Goal: Use online tool/utility: Utilize a website feature to perform a specific function

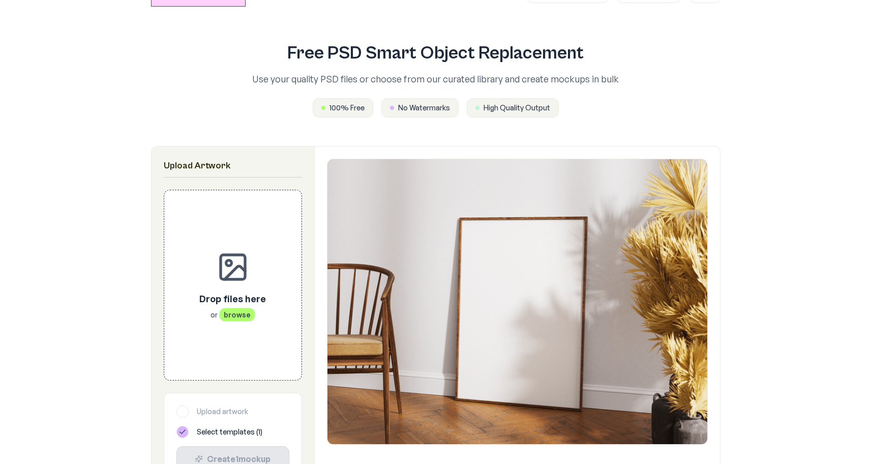
scroll to position [54, 0]
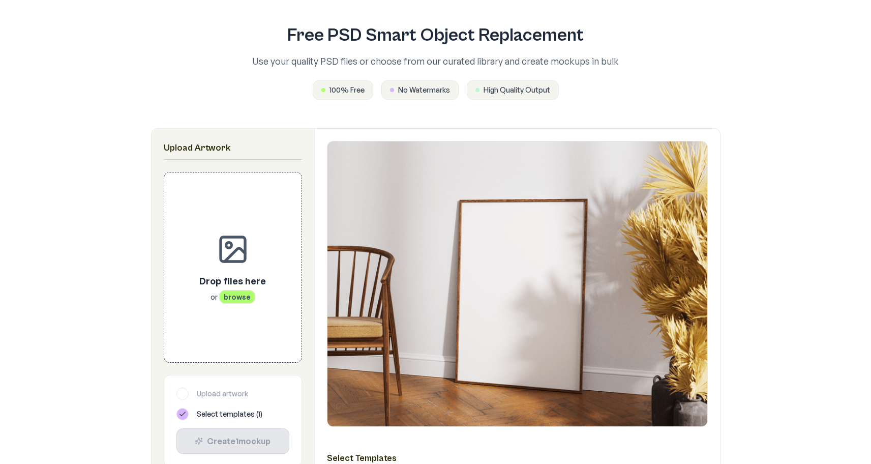
click at [357, 93] on span "100% Free" at bounding box center [346, 90] width 35 height 10
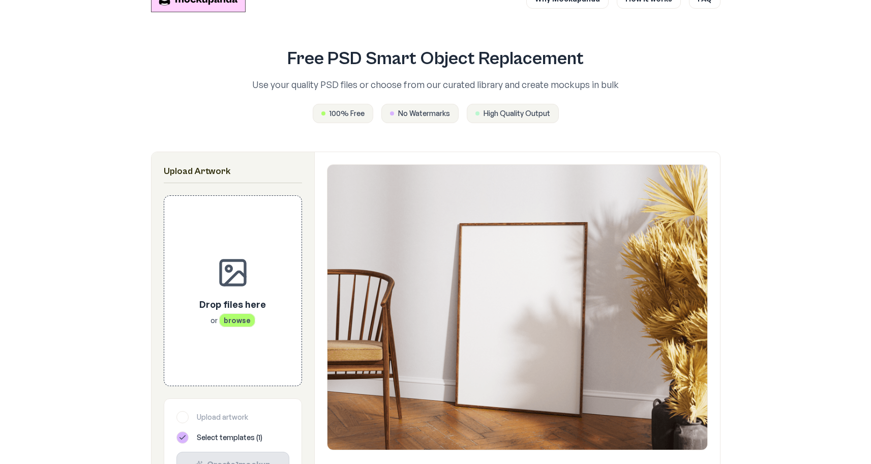
scroll to position [0, 0]
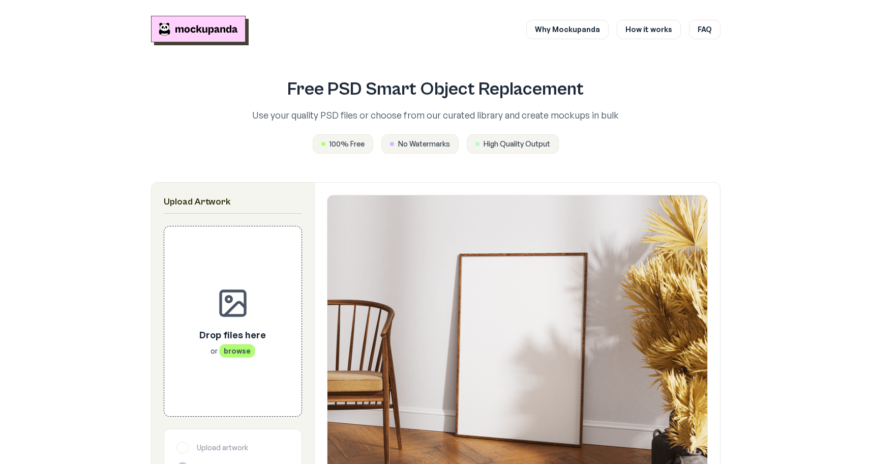
click at [234, 27] on img "Mockupanda home" at bounding box center [198, 29] width 95 height 26
click at [229, 27] on img "Mockupanda home" at bounding box center [198, 29] width 95 height 26
click at [664, 35] on link "How it works" at bounding box center [649, 28] width 64 height 19
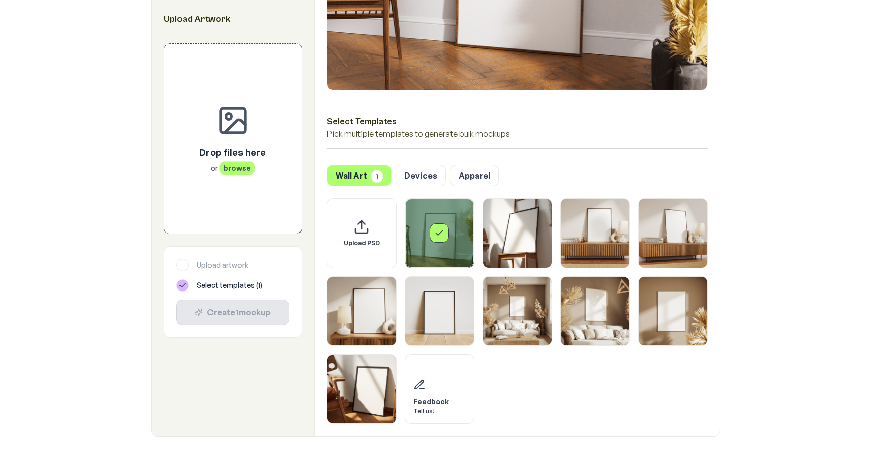
scroll to position [394, 0]
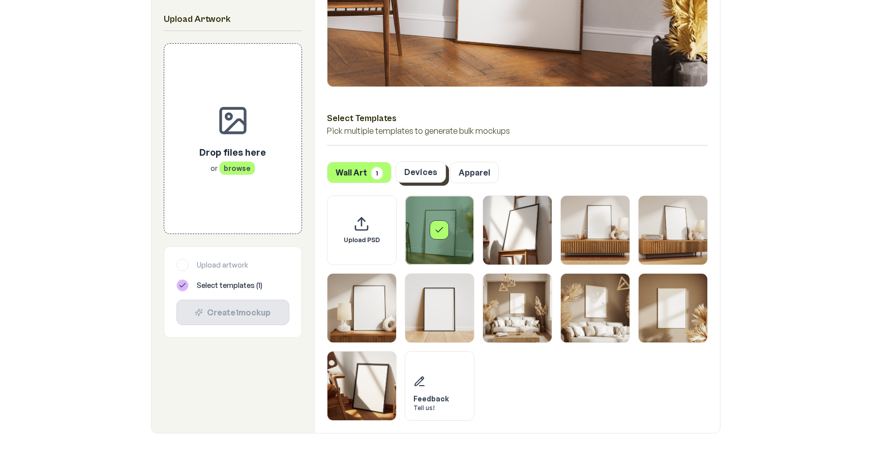
click at [421, 173] on button "Devices" at bounding box center [421, 171] width 50 height 21
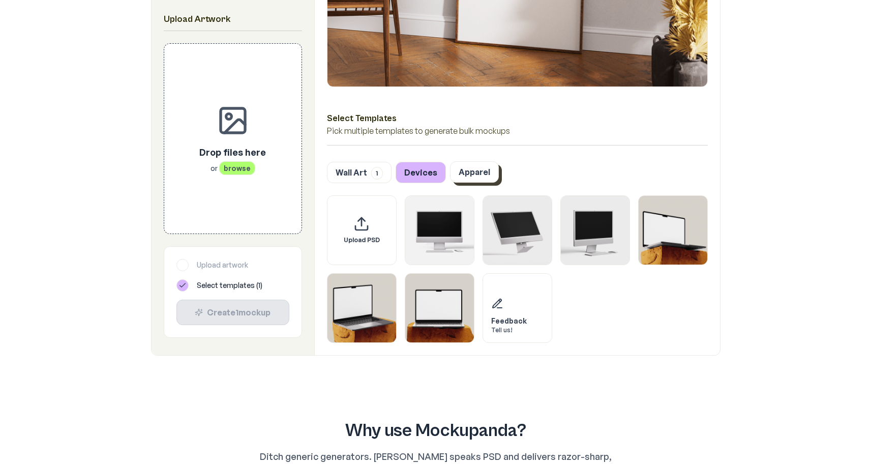
click at [484, 173] on button "Apparel" at bounding box center [474, 171] width 49 height 21
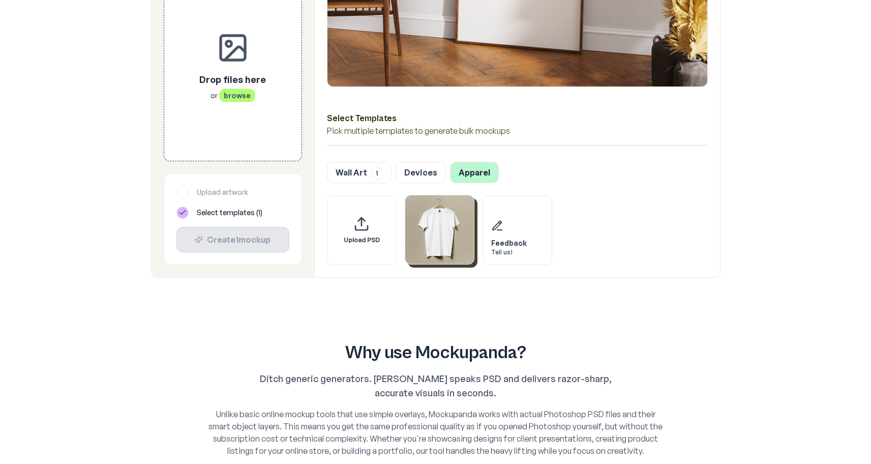
click at [453, 242] on img "Select template T-Shirt" at bounding box center [439, 229] width 69 height 69
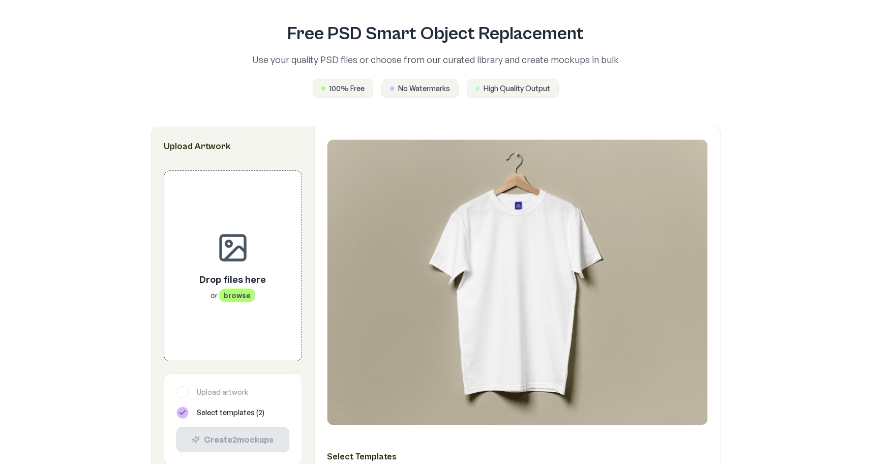
scroll to position [0, 0]
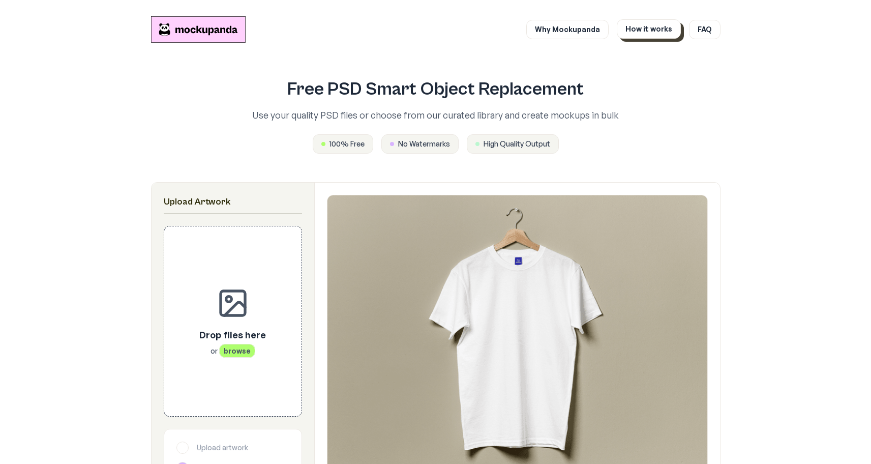
click at [645, 28] on link "How it works" at bounding box center [649, 28] width 64 height 19
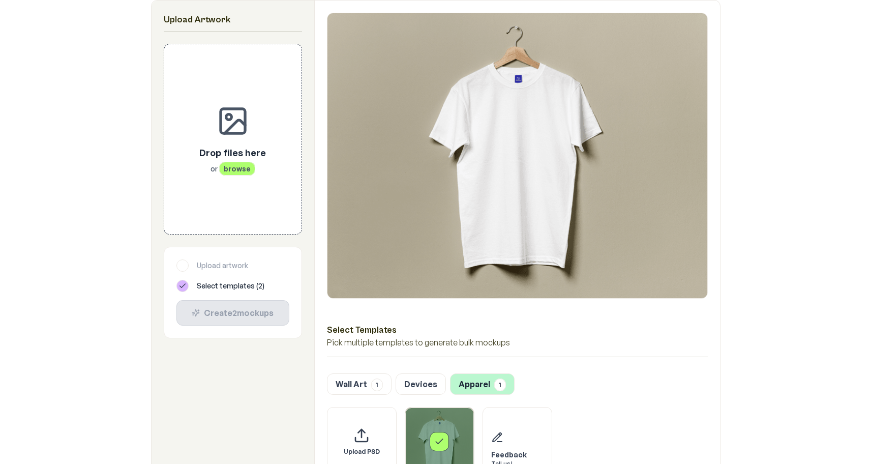
scroll to position [168, 0]
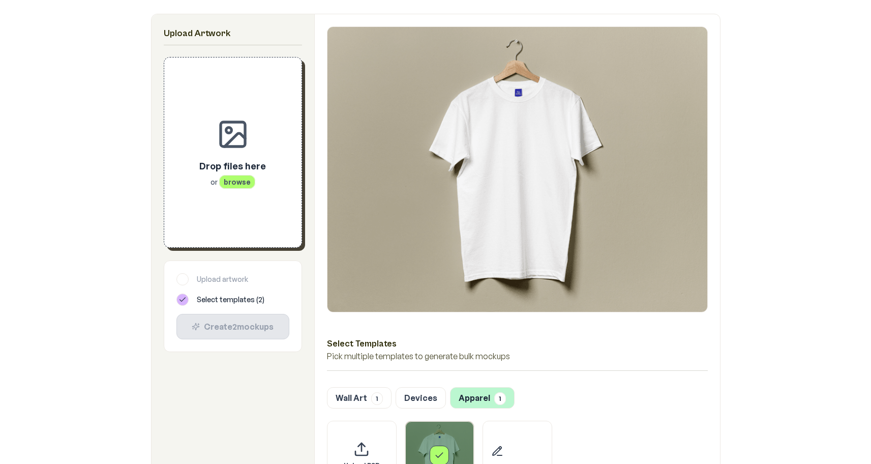
click at [236, 171] on p "Drop files here" at bounding box center [232, 166] width 67 height 14
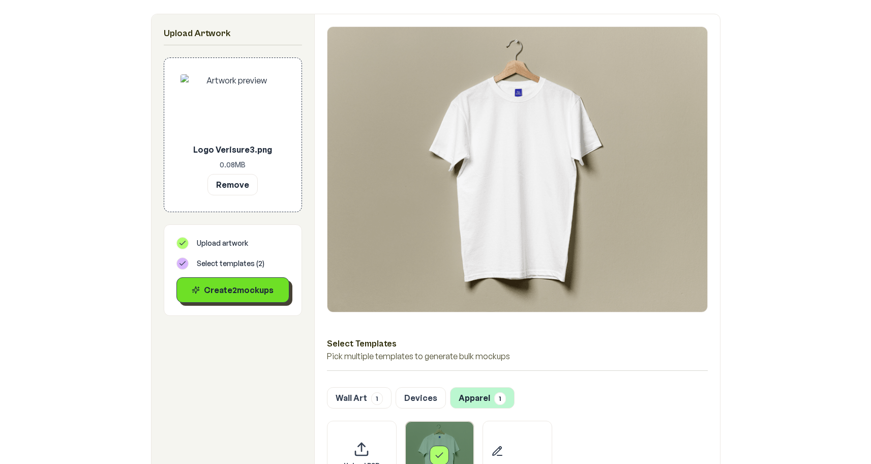
click at [260, 295] on div "Create 2 mockup s" at bounding box center [233, 290] width 96 height 12
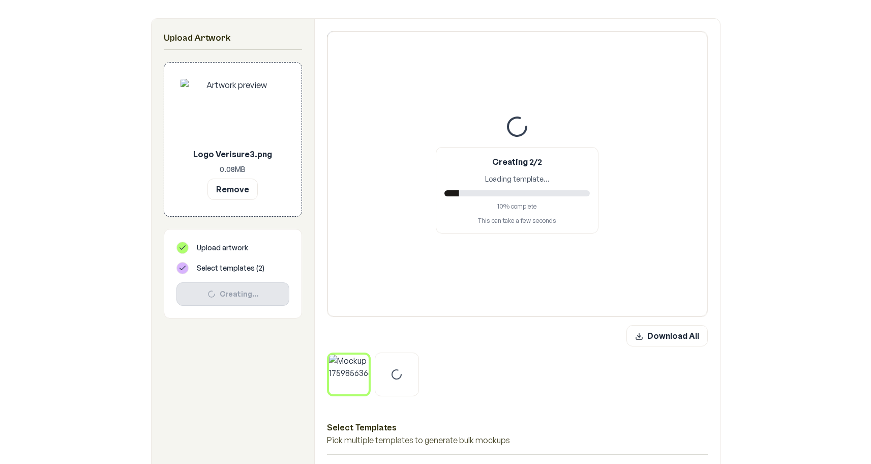
scroll to position [163, 0]
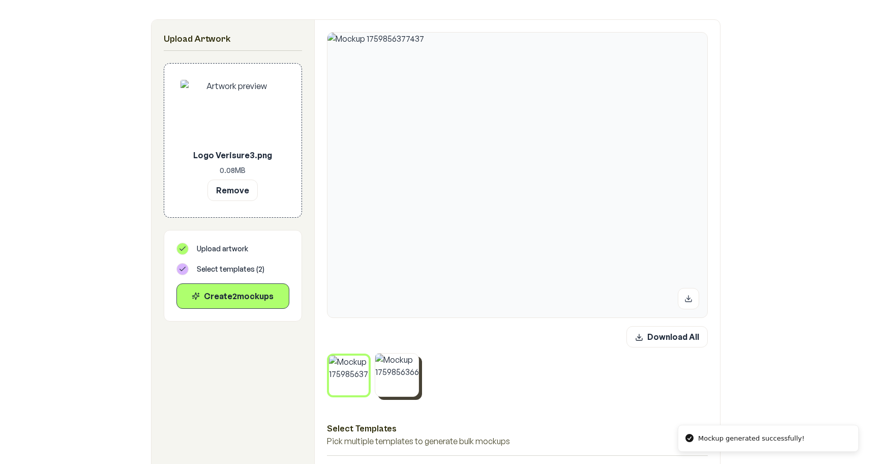
click at [392, 382] on img at bounding box center [396, 374] width 43 height 43
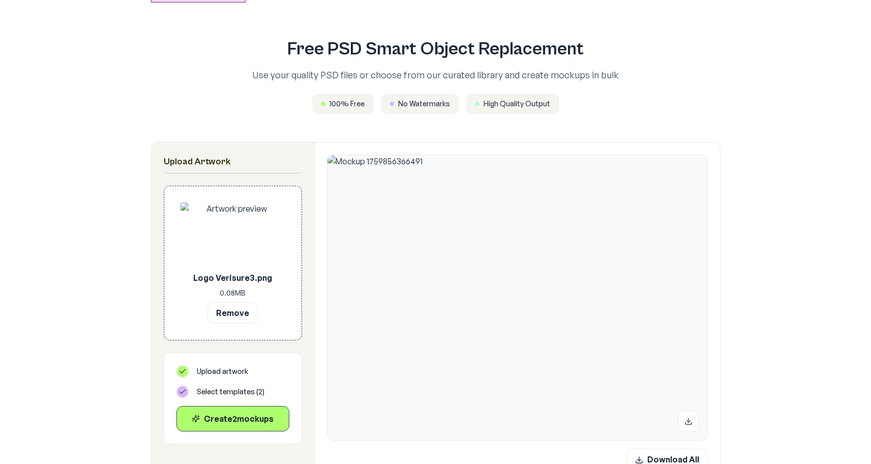
scroll to position [38, 0]
